Goal: Task Accomplishment & Management: Use online tool/utility

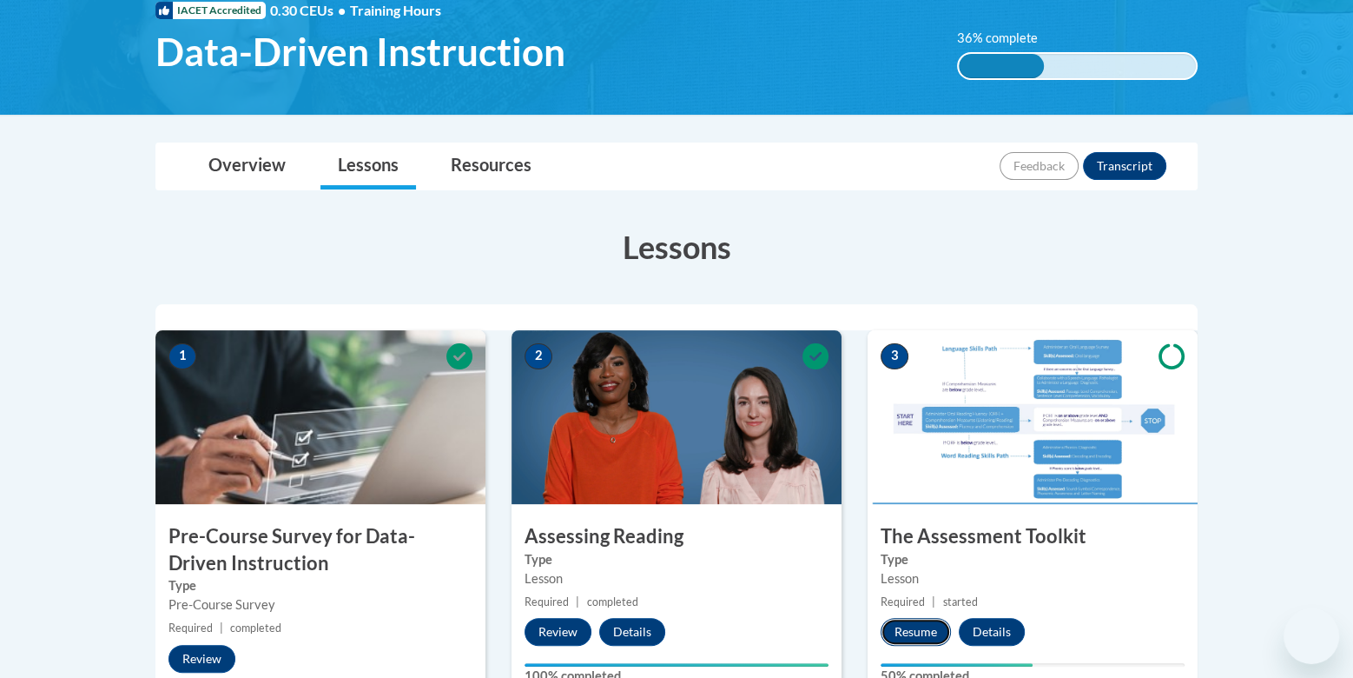
click at [916, 618] on button "Resume" at bounding box center [916, 632] width 70 height 28
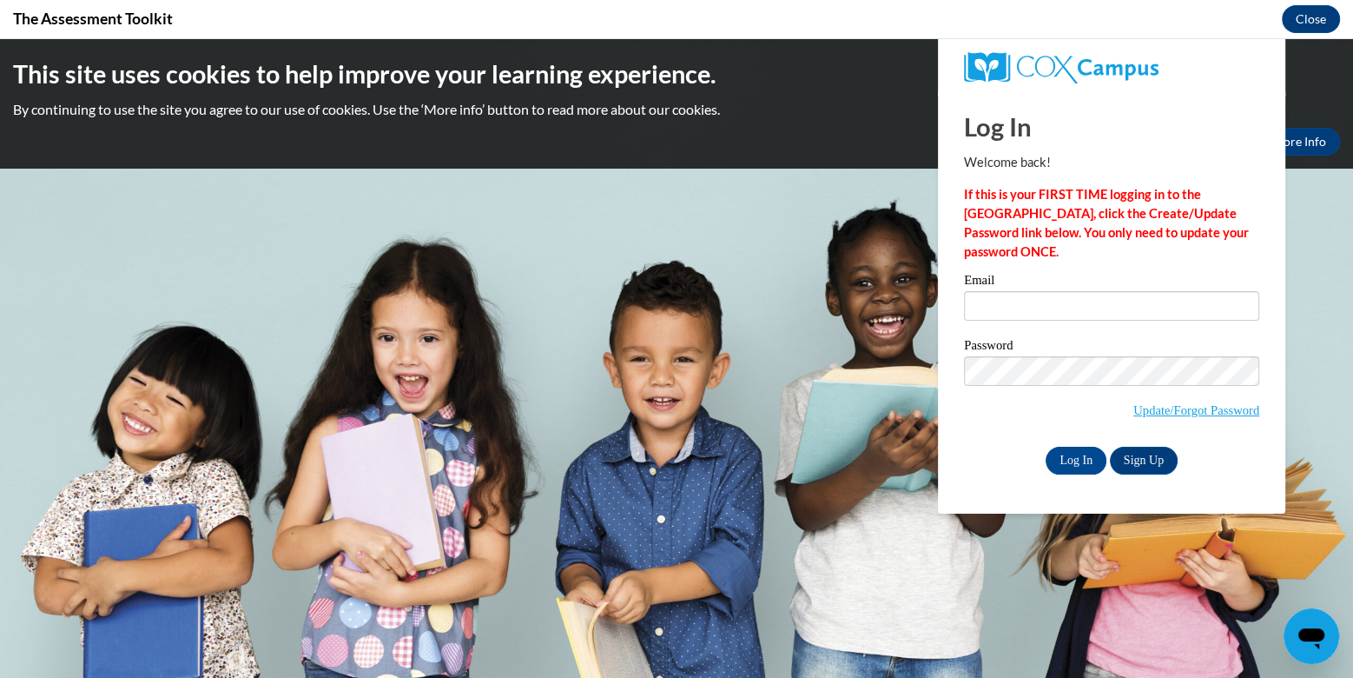
click at [1130, 250] on p "If this is your FIRST TIME logging in to the NEW Cox Campus, click the Create/U…" at bounding box center [1111, 223] width 295 height 76
click at [1092, 303] on input "Email" at bounding box center [1111, 306] width 295 height 30
type input "amckeone@sasd.net"
click at [1046, 447] on input "Log In" at bounding box center [1076, 461] width 61 height 28
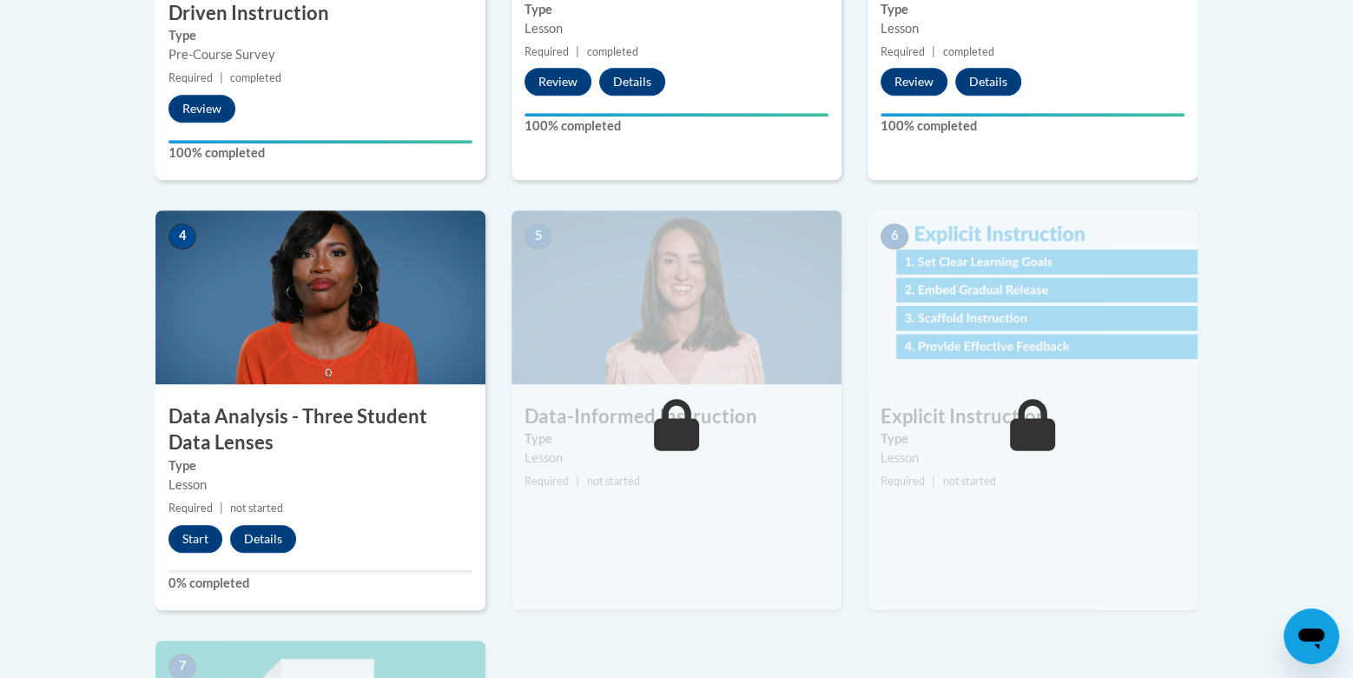
scroll to position [813, 0]
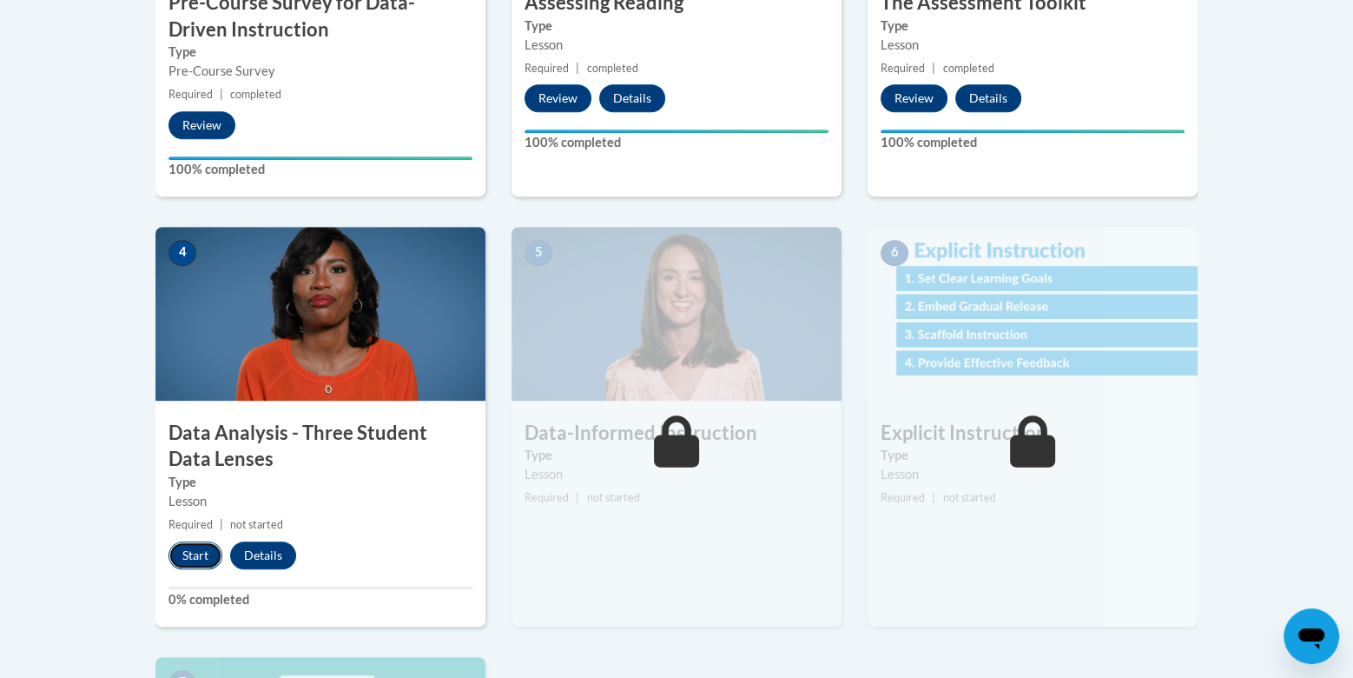
click at [199, 541] on button "Start" at bounding box center [196, 555] width 54 height 28
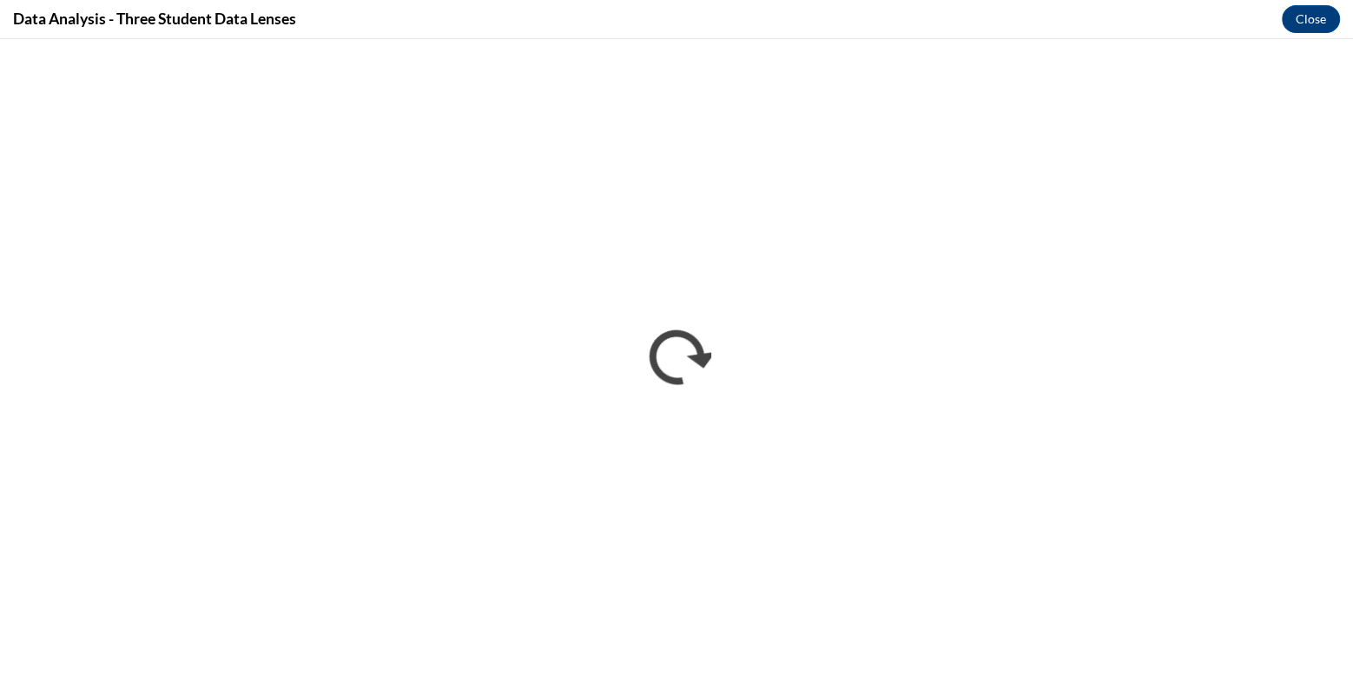
scroll to position [0, 0]
